Goal: Browse casually

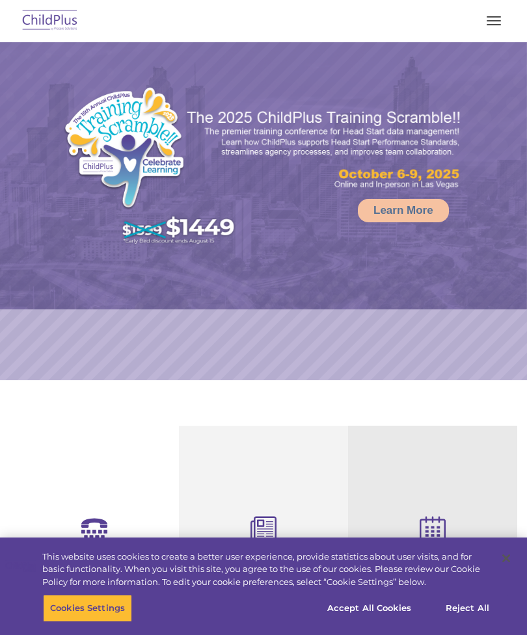
select select "MEDIUM"
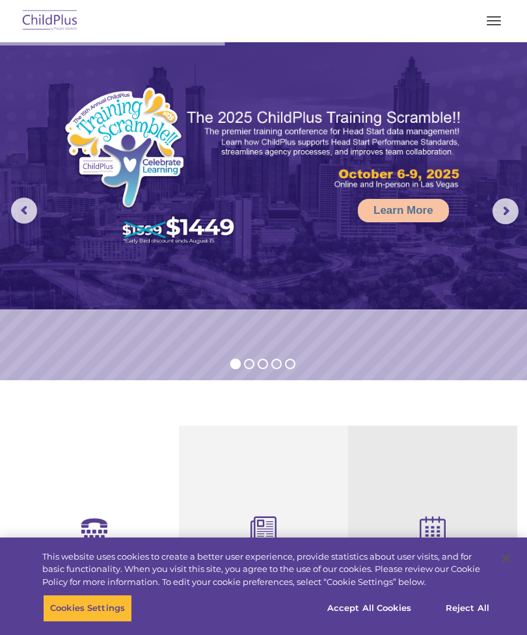
click at [500, 22] on button "button" at bounding box center [493, 20] width 27 height 21
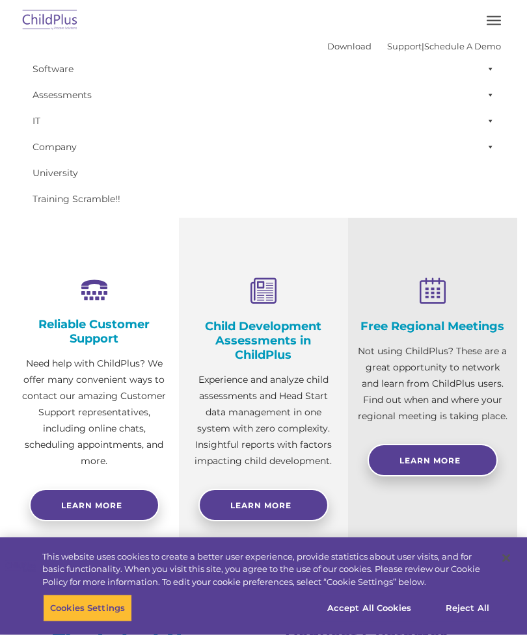
scroll to position [239, 0]
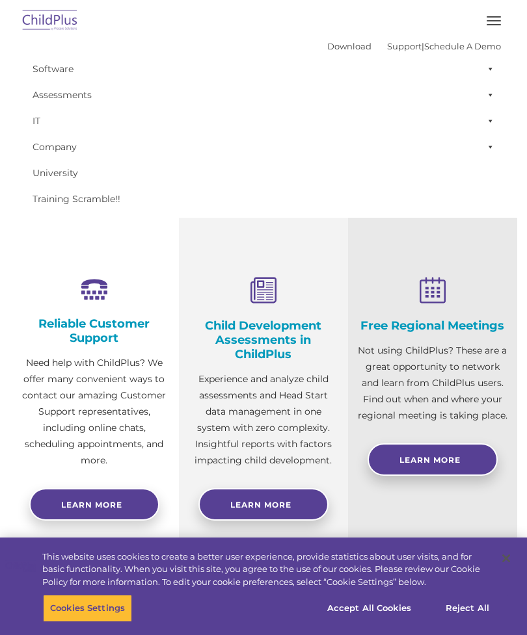
click at [369, 622] on button "Accept All Cookies" at bounding box center [369, 608] width 98 height 27
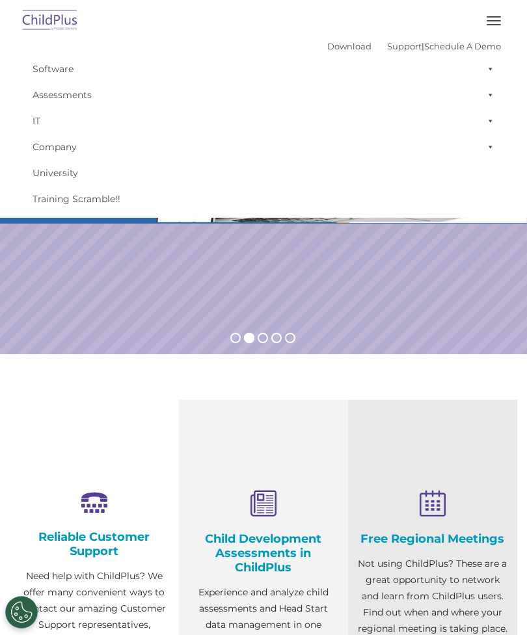
scroll to position [0, 0]
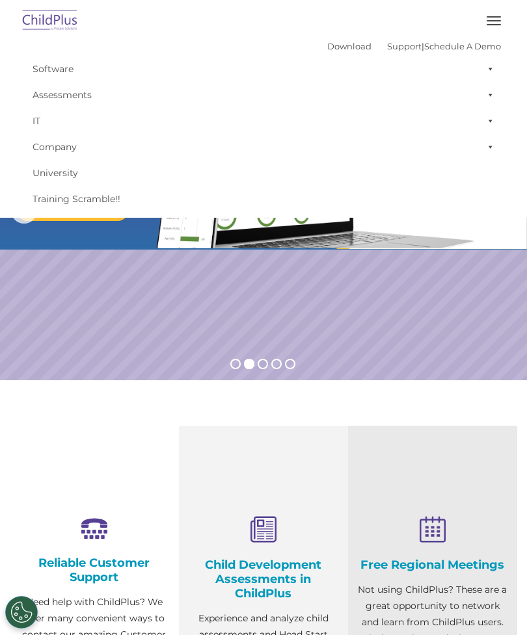
click at [491, 27] on button "button" at bounding box center [493, 20] width 27 height 21
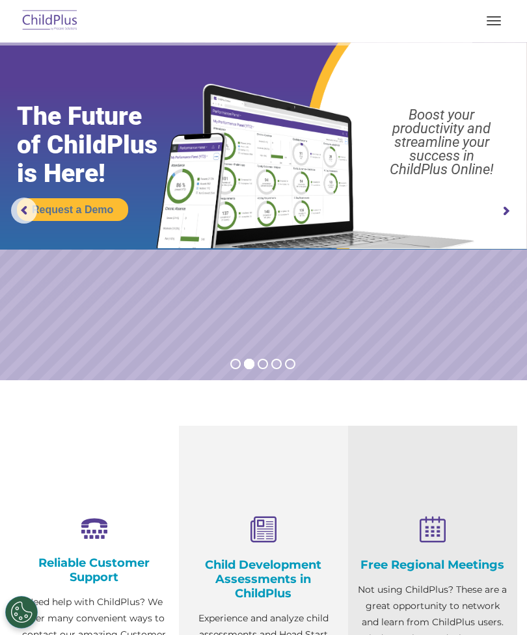
click at [490, 29] on button "button" at bounding box center [493, 20] width 27 height 21
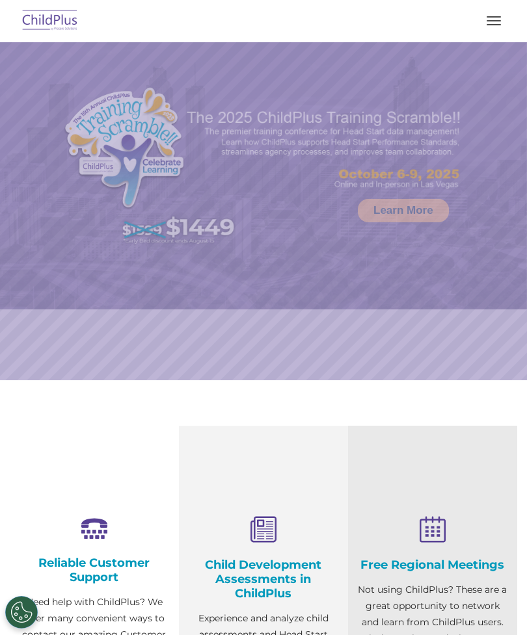
select select "MEDIUM"
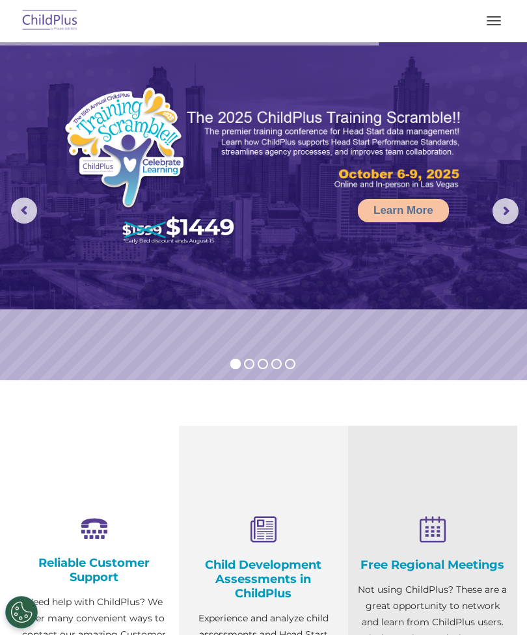
click at [504, 22] on button "button" at bounding box center [493, 20] width 27 height 21
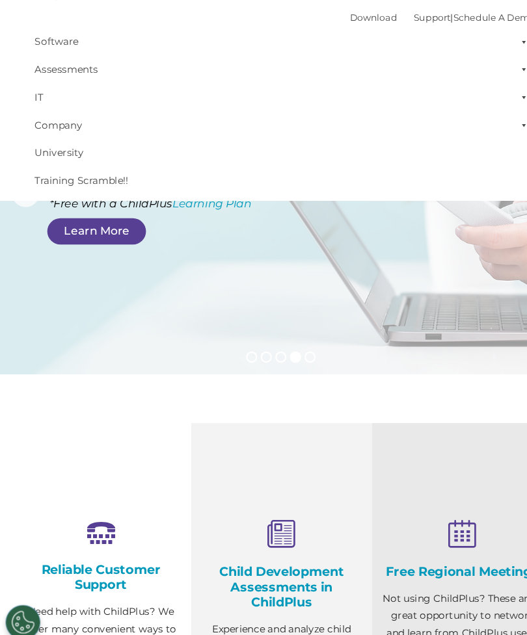
click at [225, 576] on div "Child Development Assessments in ChildPlus Experience and analyze child assessm…" at bounding box center [264, 612] width 150 height 191
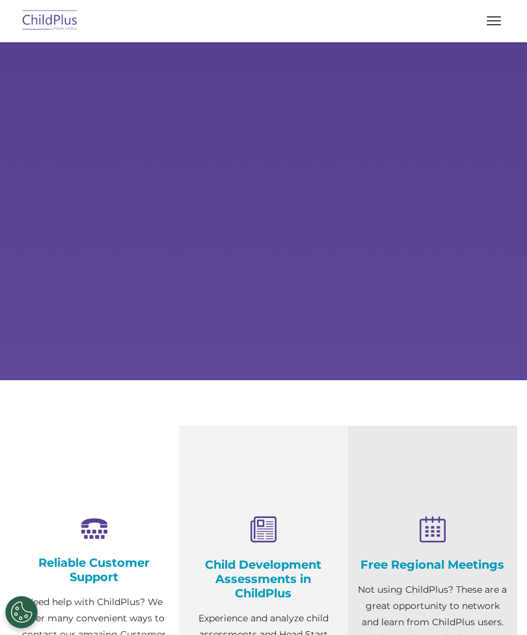
select select "MEDIUM"
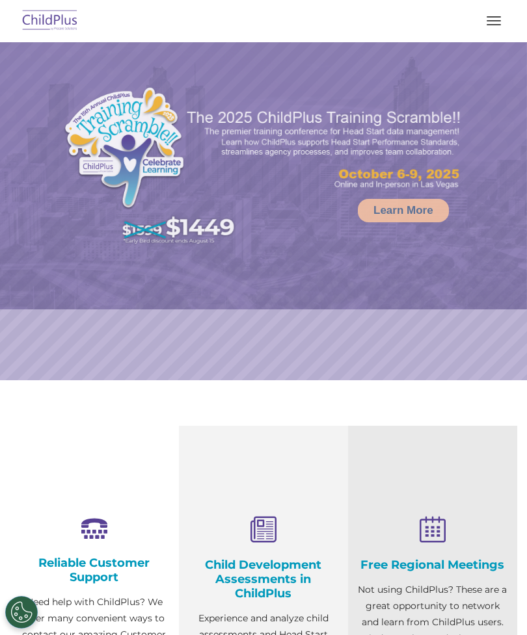
select select "MEDIUM"
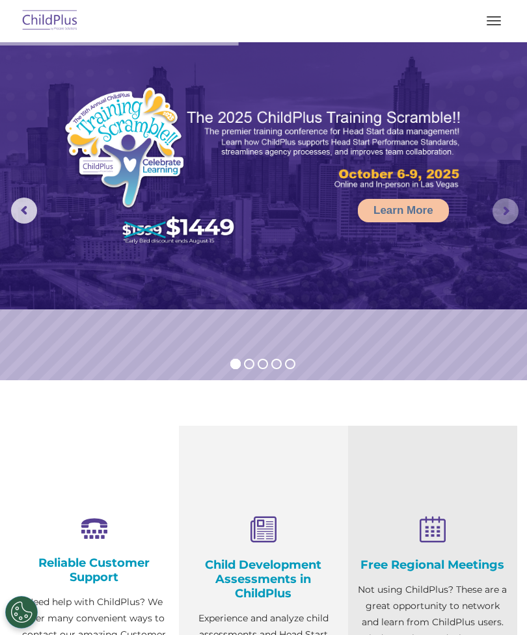
click at [507, 207] on rs-arrow at bounding box center [505, 211] width 26 height 26
